Goal: Task Accomplishment & Management: Manage account settings

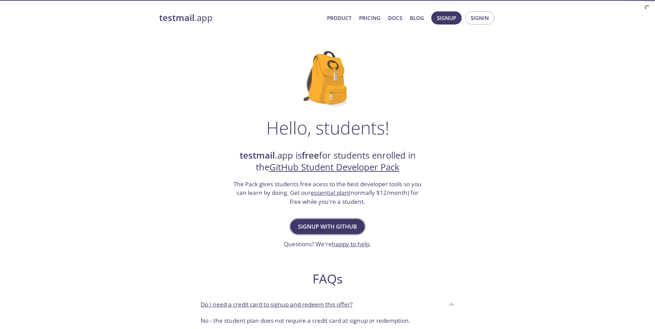
click at [338, 226] on span "Signup with GitHub" at bounding box center [327, 227] width 59 height 10
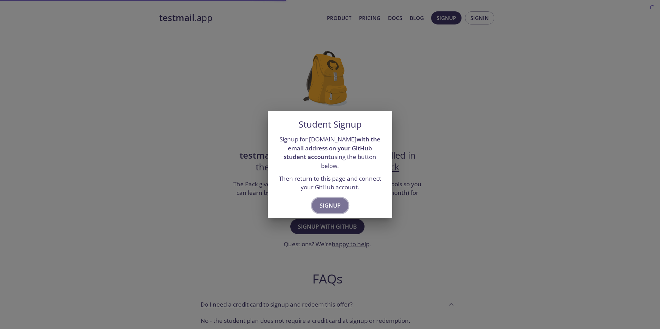
click at [334, 198] on button "Signup" at bounding box center [330, 205] width 36 height 15
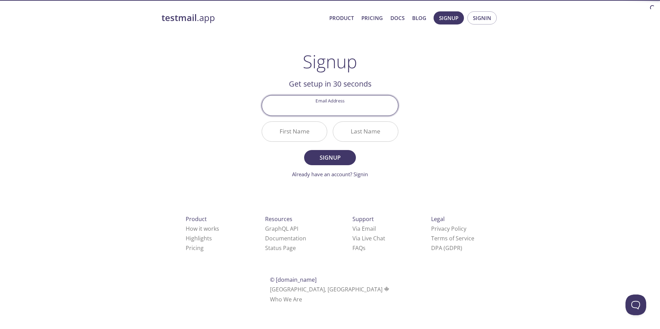
click at [342, 112] on input "Email Address" at bounding box center [330, 106] width 136 height 20
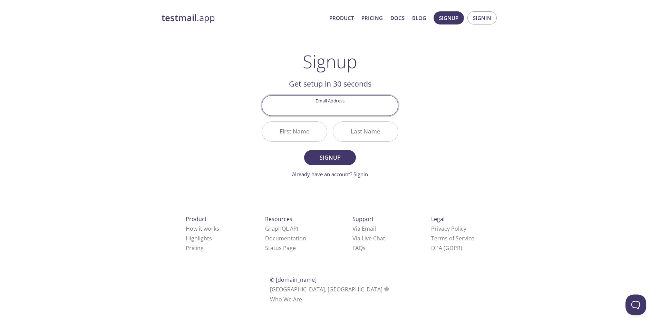
type input "[EMAIL_ADDRESS][DOMAIN_NAME]"
click at [314, 133] on input "First Name" at bounding box center [294, 132] width 65 height 20
type input "Sumit"
click at [353, 133] on input "Last Name" at bounding box center [365, 132] width 65 height 20
type input "yadav"
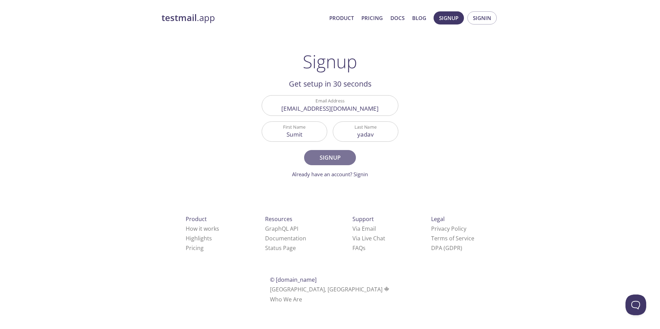
click at [333, 154] on span "Signup" at bounding box center [330, 158] width 37 height 10
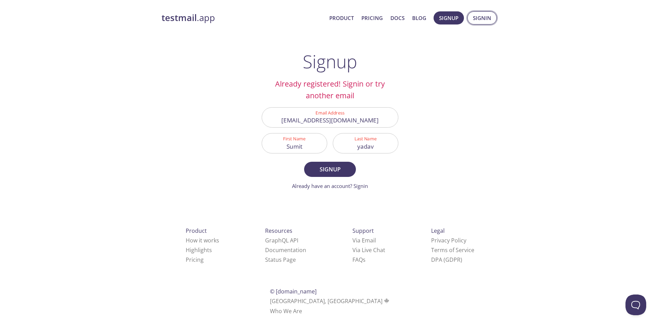
click at [481, 20] on span "Signin" at bounding box center [482, 17] width 18 height 9
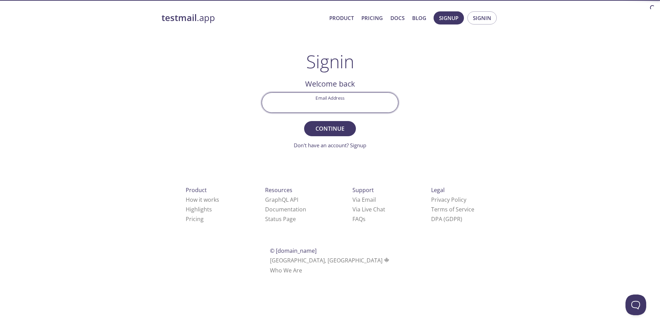
click at [361, 96] on input "Email Address" at bounding box center [330, 103] width 136 height 20
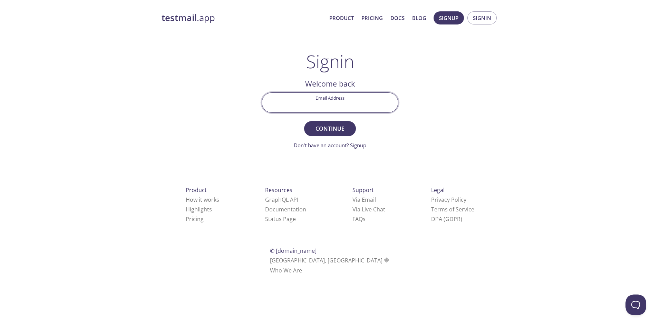
type input "[EMAIL_ADDRESS][DOMAIN_NAME]"
click at [331, 132] on span "Continue" at bounding box center [330, 129] width 37 height 10
click at [345, 101] on input "Signin Security Code" at bounding box center [330, 103] width 136 height 20
drag, startPoint x: 320, startPoint y: 104, endPoint x: 302, endPoint y: 104, distance: 17.6
click at [302, 104] on input "PN6KE" at bounding box center [330, 103] width 136 height 20
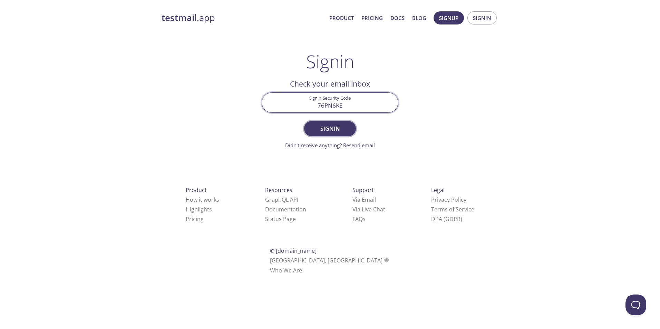
click at [335, 127] on span "Signin" at bounding box center [330, 129] width 37 height 10
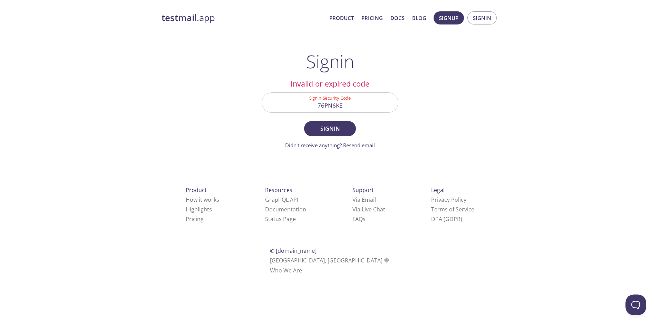
click at [325, 108] on input "76PN6KE" at bounding box center [330, 103] width 136 height 20
type input "73PN6KE"
click at [334, 125] on span "Signin" at bounding box center [330, 129] width 37 height 10
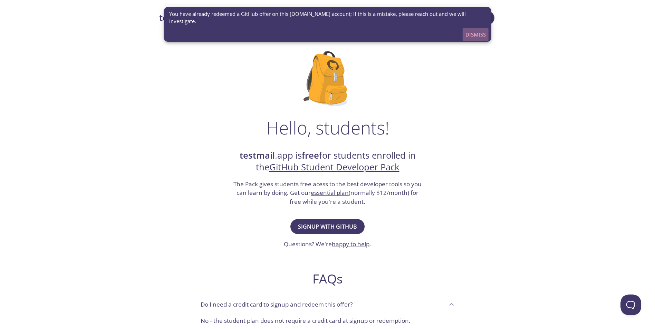
click at [474, 37] on span "Dismiss" at bounding box center [475, 34] width 20 height 9
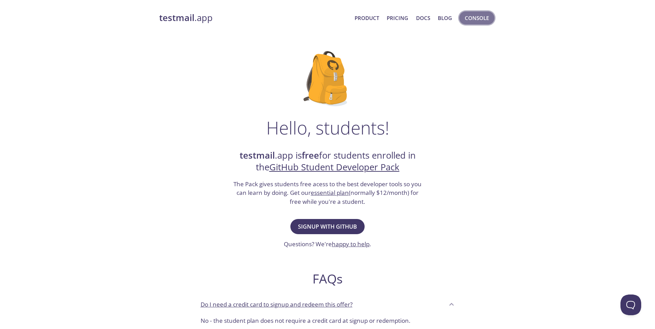
click at [478, 18] on span "Console" at bounding box center [477, 17] width 24 height 9
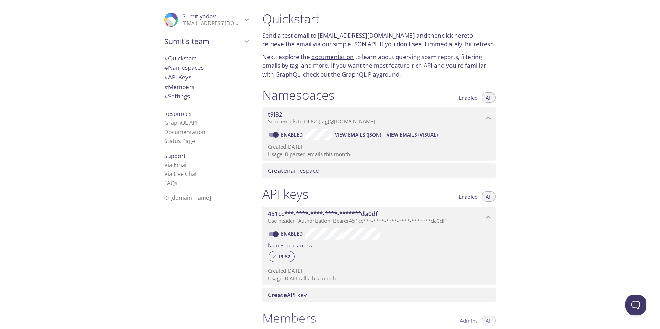
click at [183, 81] on span "# API Keys" at bounding box center [206, 77] width 84 height 9
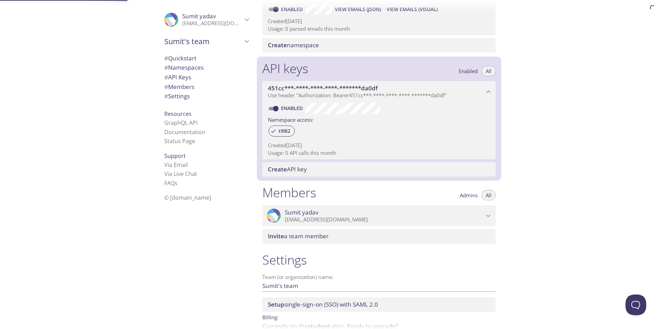
scroll to position [162, 0]
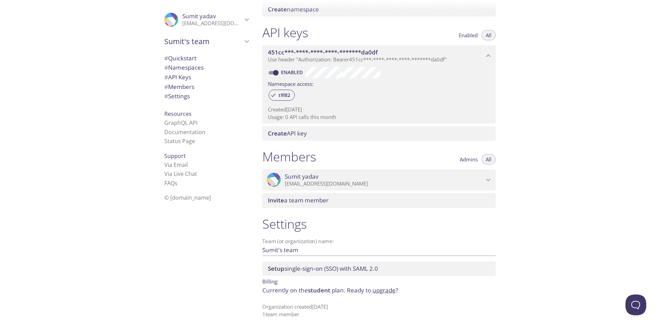
click at [193, 123] on li "GraphQL API" at bounding box center [206, 122] width 84 height 9
click at [173, 124] on link "GraphQL API" at bounding box center [180, 123] width 33 height 8
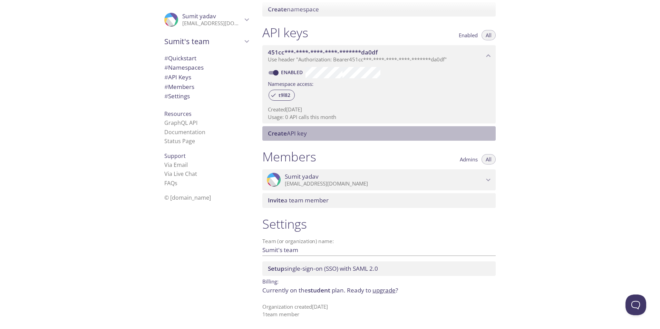
click at [306, 132] on span "Create API key" at bounding box center [287, 133] width 39 height 8
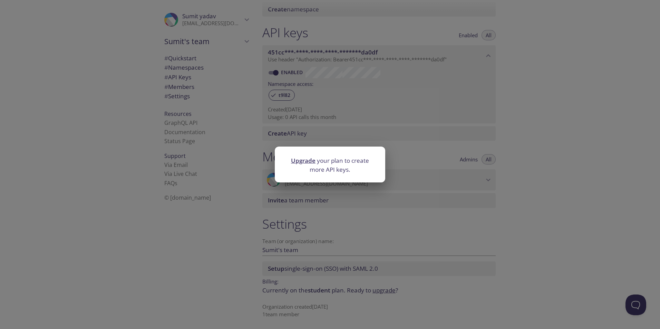
click at [367, 111] on div "Upgrade your plan to create more API keys." at bounding box center [330, 164] width 660 height 329
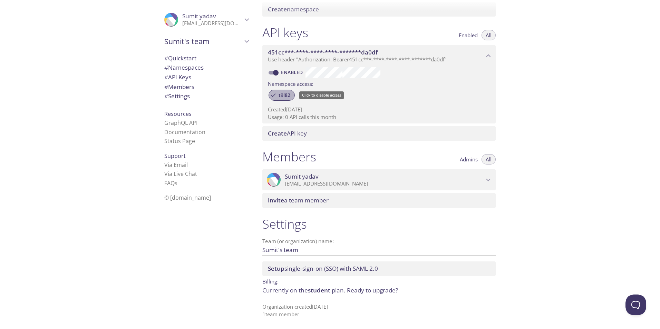
click at [287, 93] on span "t9l82" at bounding box center [285, 95] width 20 height 6
click at [288, 93] on span "t9l82" at bounding box center [285, 95] width 20 height 6
click at [470, 39] on button "Enabled" at bounding box center [468, 35] width 27 height 10
click at [490, 35] on span "All" at bounding box center [489, 35] width 6 height 0
